Goal: Information Seeking & Learning: Learn about a topic

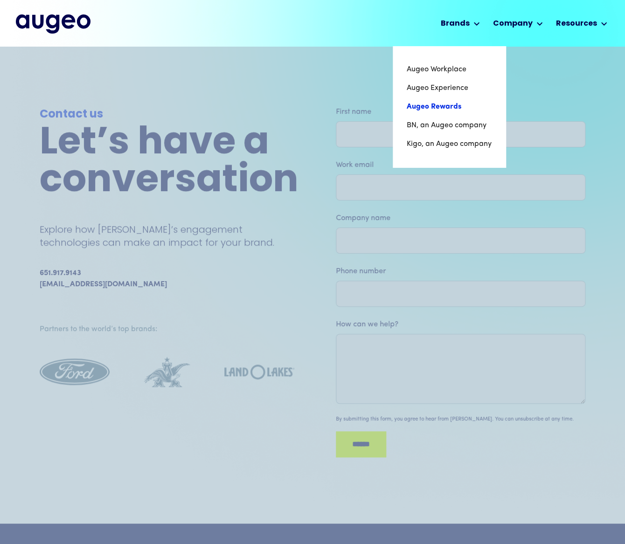
click at [444, 102] on link "Augeo Rewards" at bounding box center [449, 106] width 85 height 19
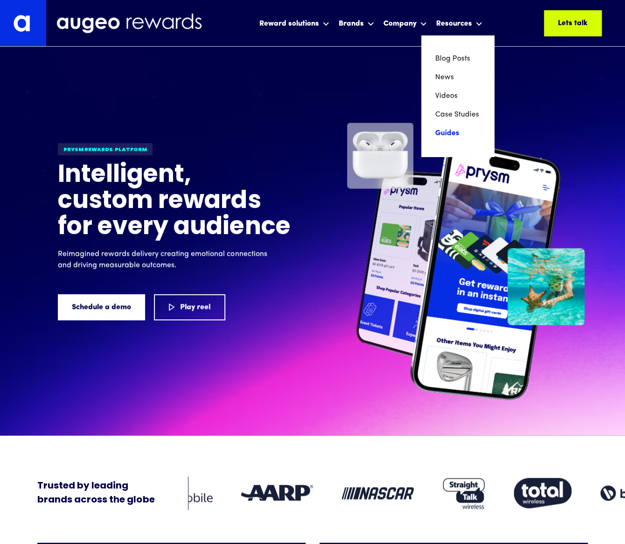
click at [445, 130] on link "Guides" at bounding box center [457, 133] width 45 height 19
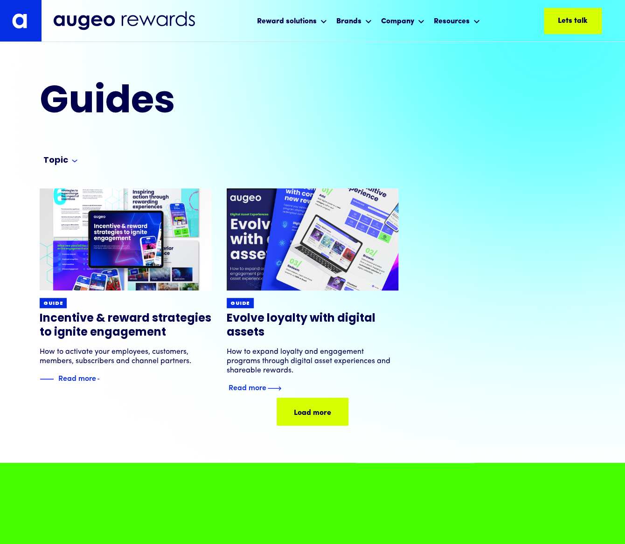
click at [271, 329] on h3 "Evolve loyalty with digital assets" at bounding box center [313, 326] width 172 height 28
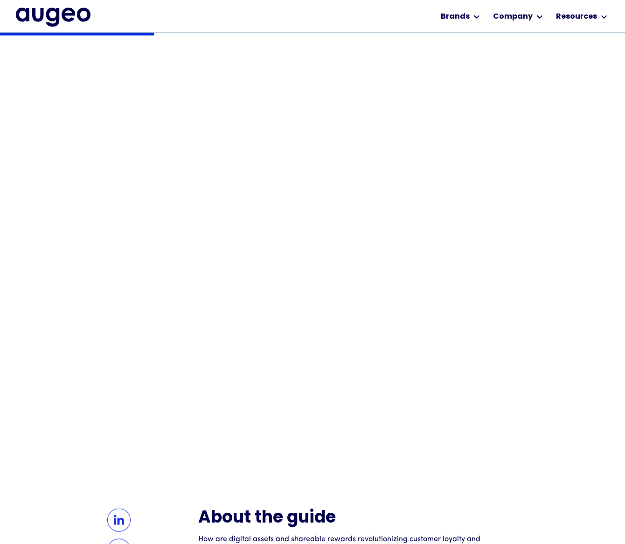
scroll to position [170, 0]
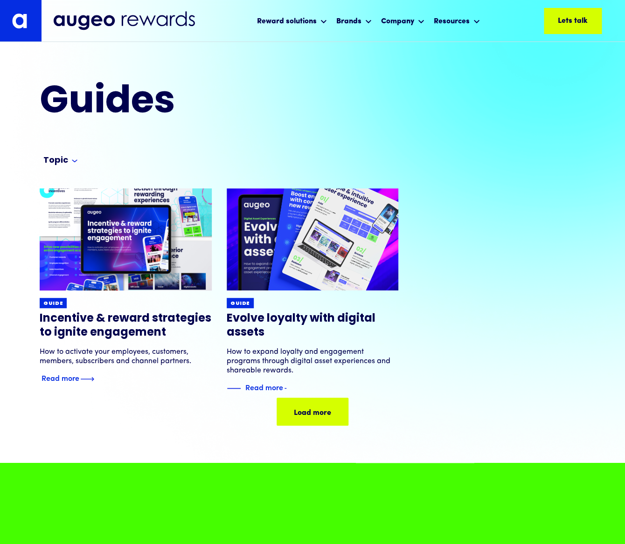
click at [101, 247] on img at bounding box center [125, 239] width 206 height 123
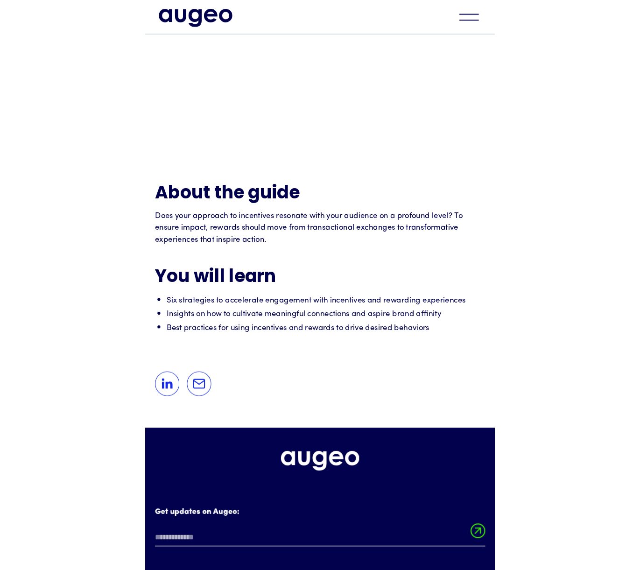
scroll to position [270, 0]
